Goal: Task Accomplishment & Management: Manage account settings

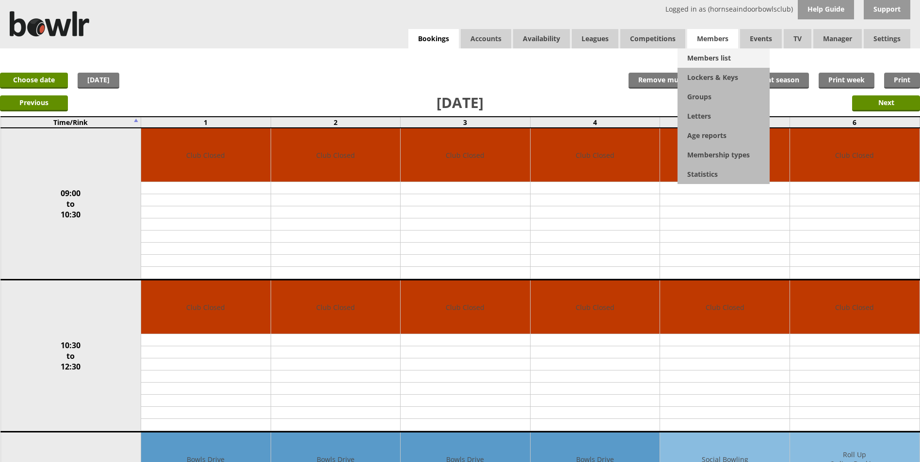
click at [713, 58] on link "Members list" at bounding box center [723, 57] width 92 height 19
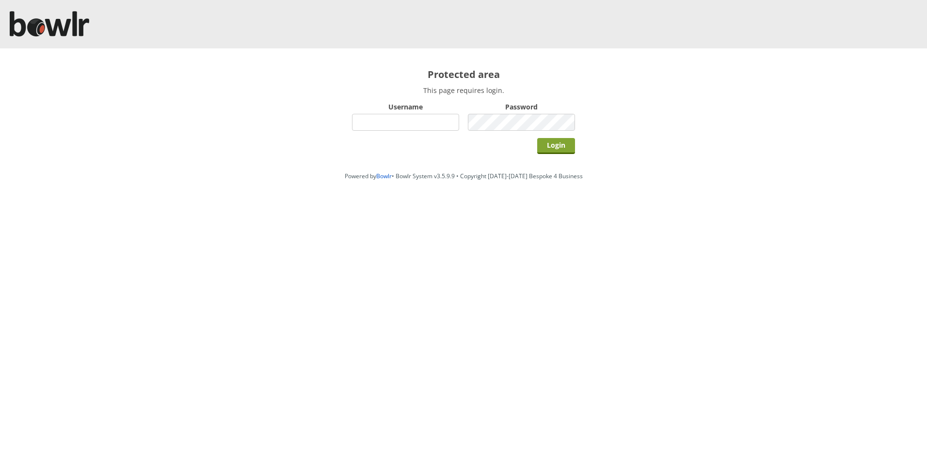
type input "hornseaindoorbowlsclub"
click at [562, 144] on input "Login" at bounding box center [556, 146] width 38 height 16
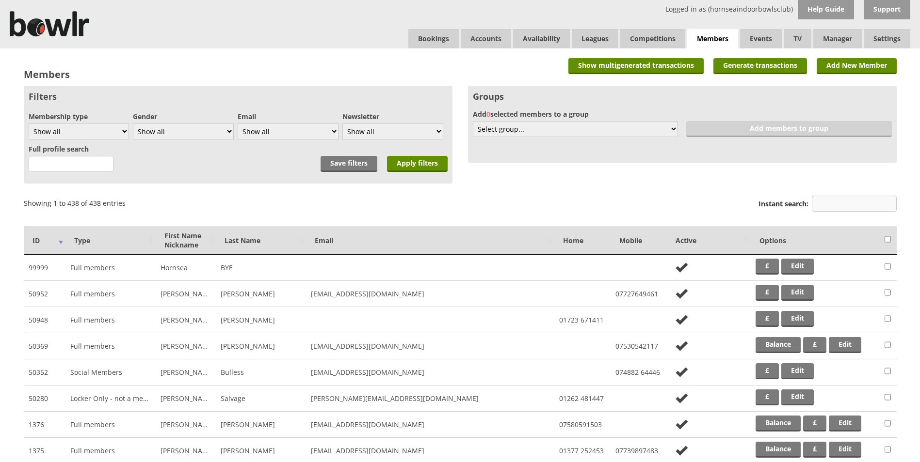
drag, startPoint x: 842, startPoint y: 201, endPoint x: 840, endPoint y: 196, distance: 5.2
click at [840, 196] on input "Instant search:" at bounding box center [853, 204] width 85 height 16
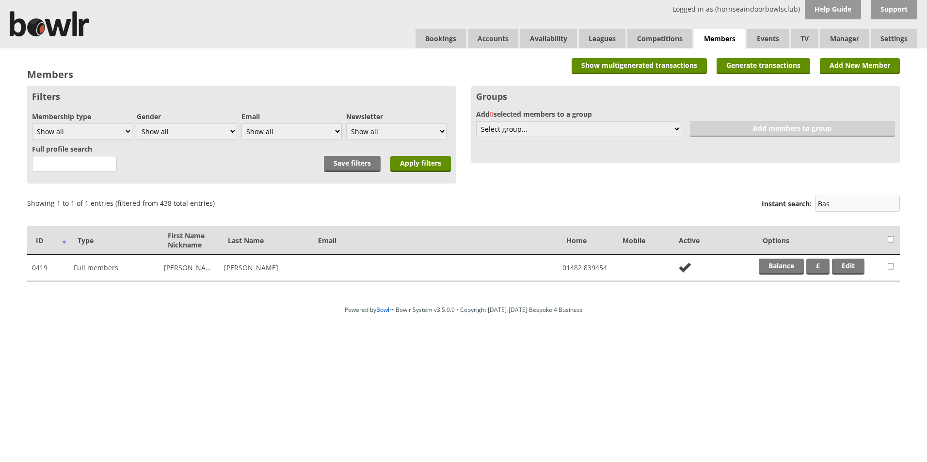
type input "Bas"
click at [792, 272] on link "Balance" at bounding box center [781, 267] width 45 height 16
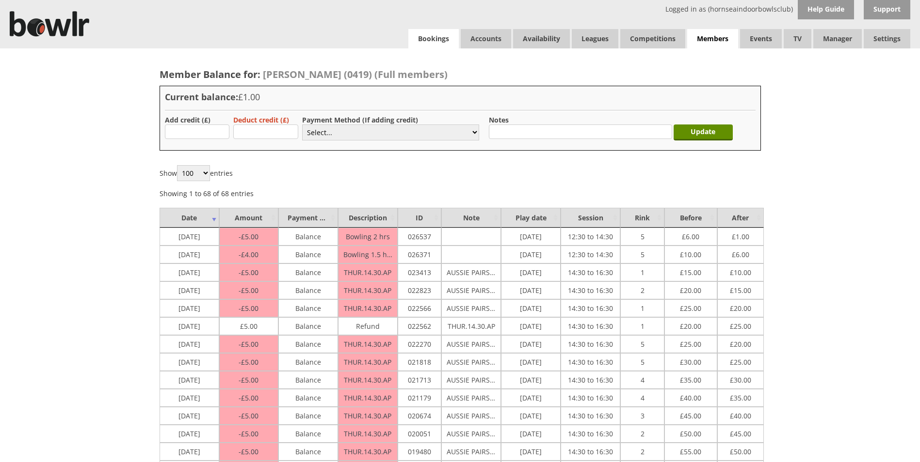
click at [443, 38] on link "Bookings" at bounding box center [433, 38] width 50 height 19
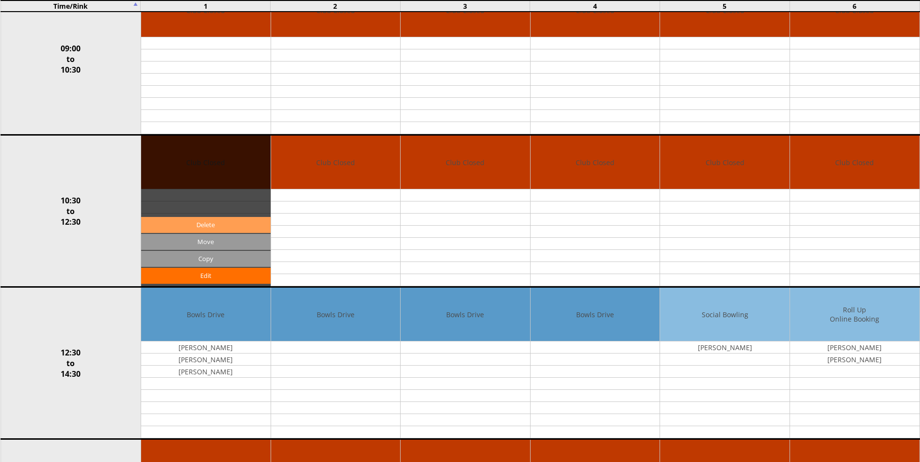
scroll to position [145, 0]
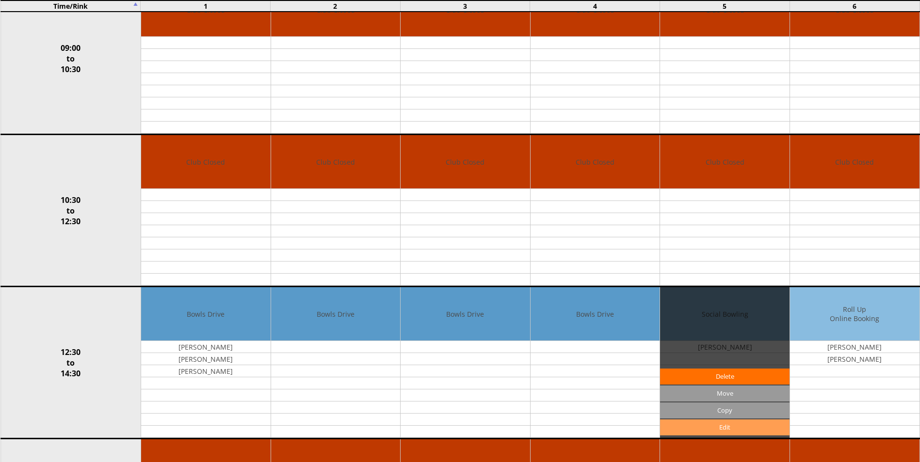
click at [726, 426] on link "Edit" at bounding box center [724, 428] width 129 height 16
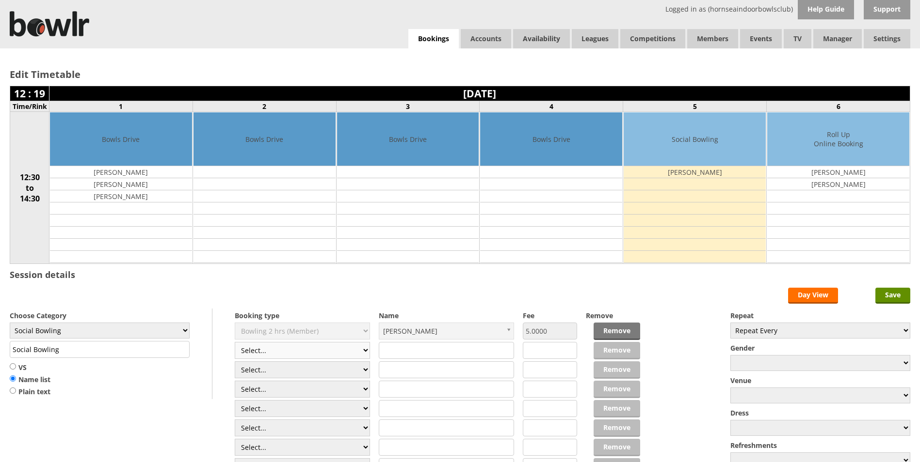
click at [364, 349] on select "Select... Club Competition (Member) Club Competition (Visitor) National (Member…" at bounding box center [302, 350] width 135 height 17
select select "0_50"
click at [235, 342] on select "Select... Club Competition (Member) Club Competition (Visitor) National (Member…" at bounding box center [302, 350] width 135 height 17
type input "8.0000"
drag, startPoint x: 404, startPoint y: 352, endPoint x: 410, endPoint y: 349, distance: 6.5
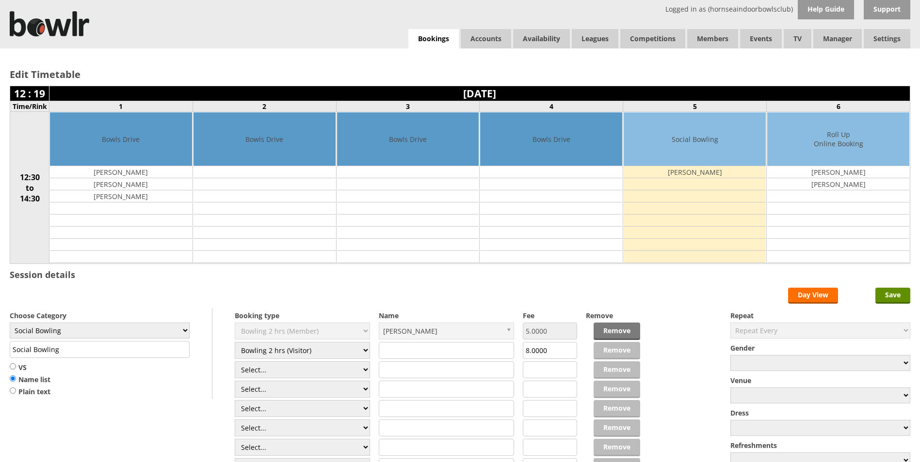
click at [407, 349] on input "text" at bounding box center [446, 350] width 135 height 17
type input "[PERSON_NAME]"
click at [890, 295] on input "Save" at bounding box center [892, 296] width 35 height 16
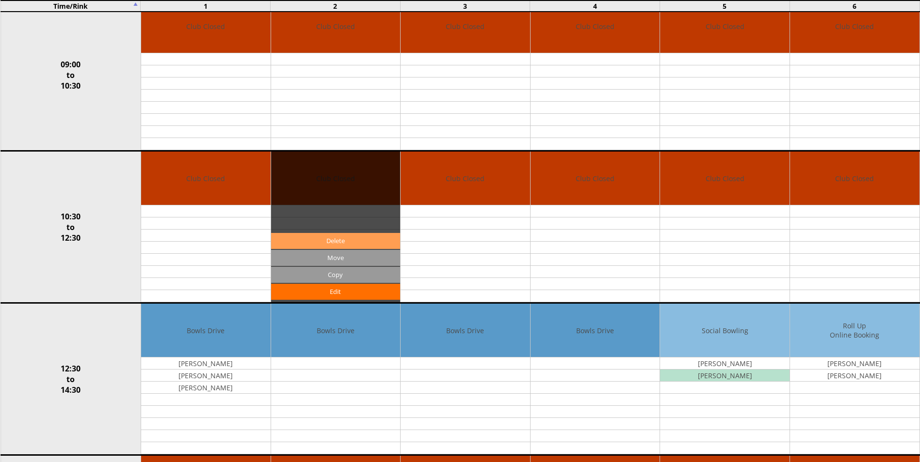
scroll to position [145, 0]
